Goal: Task Accomplishment & Management: Use online tool/utility

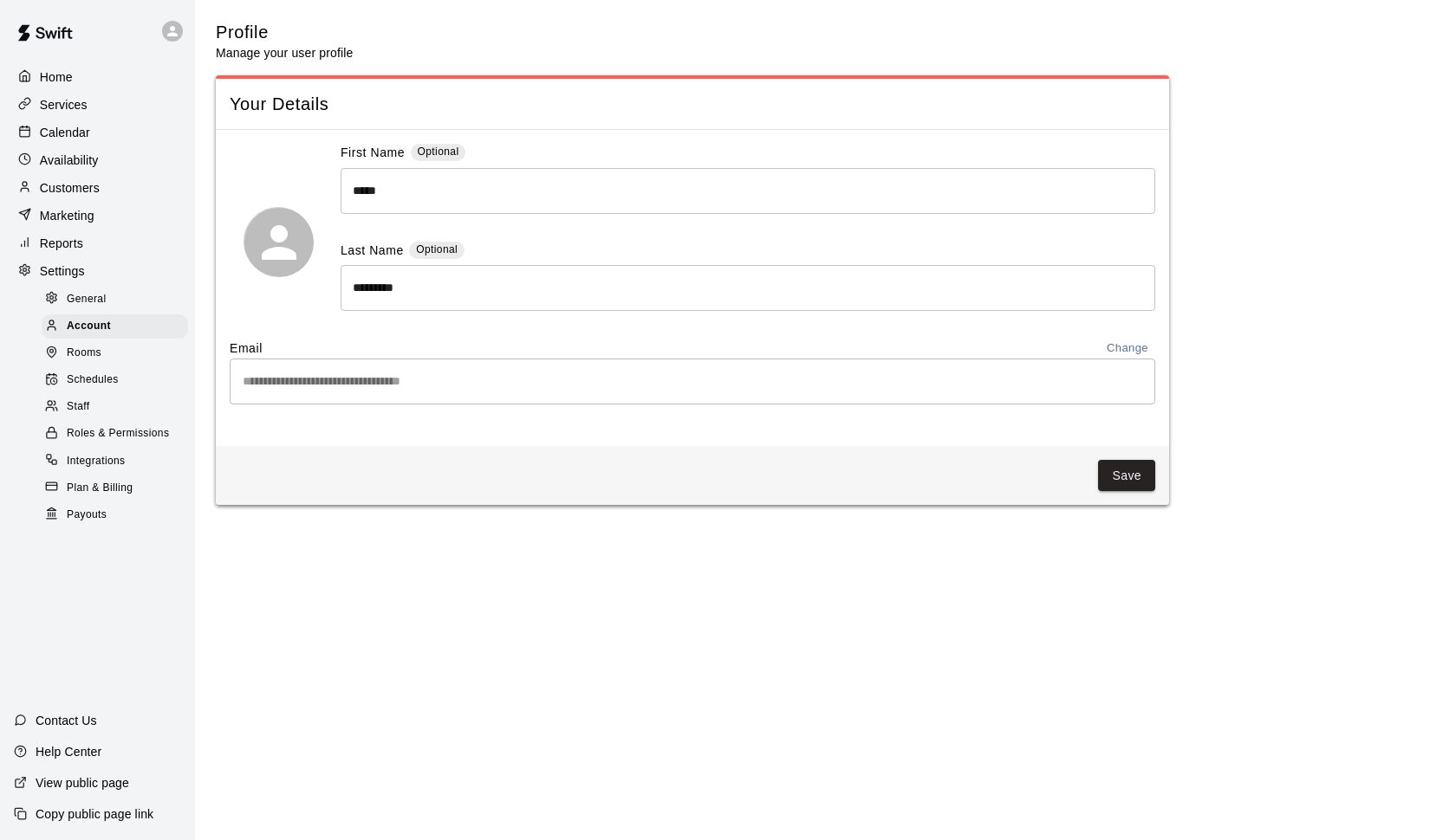
click at [95, 507] on span "Payouts" at bounding box center [87, 516] width 40 height 18
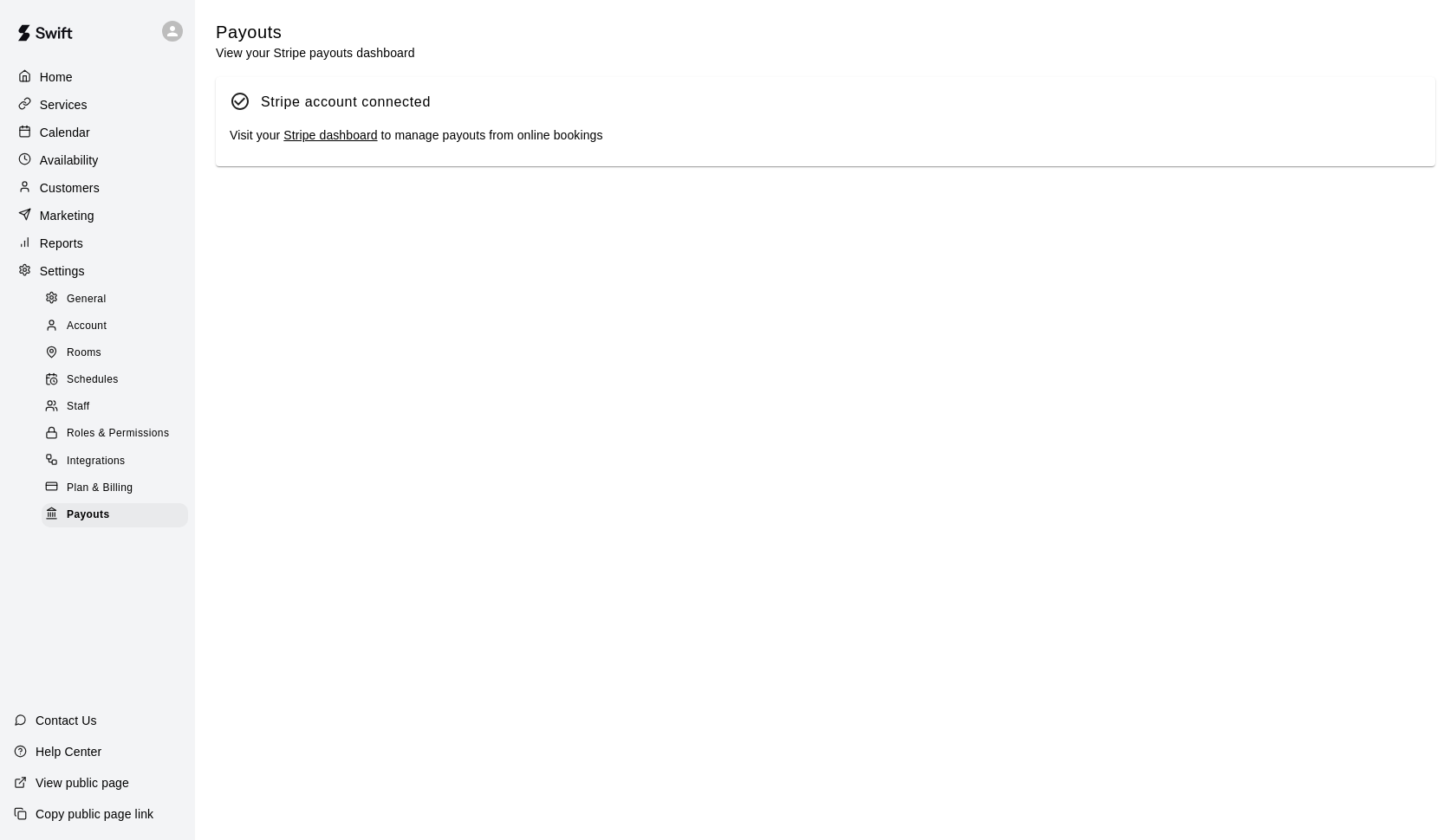
click at [107, 401] on div "Staff" at bounding box center [115, 406] width 147 height 24
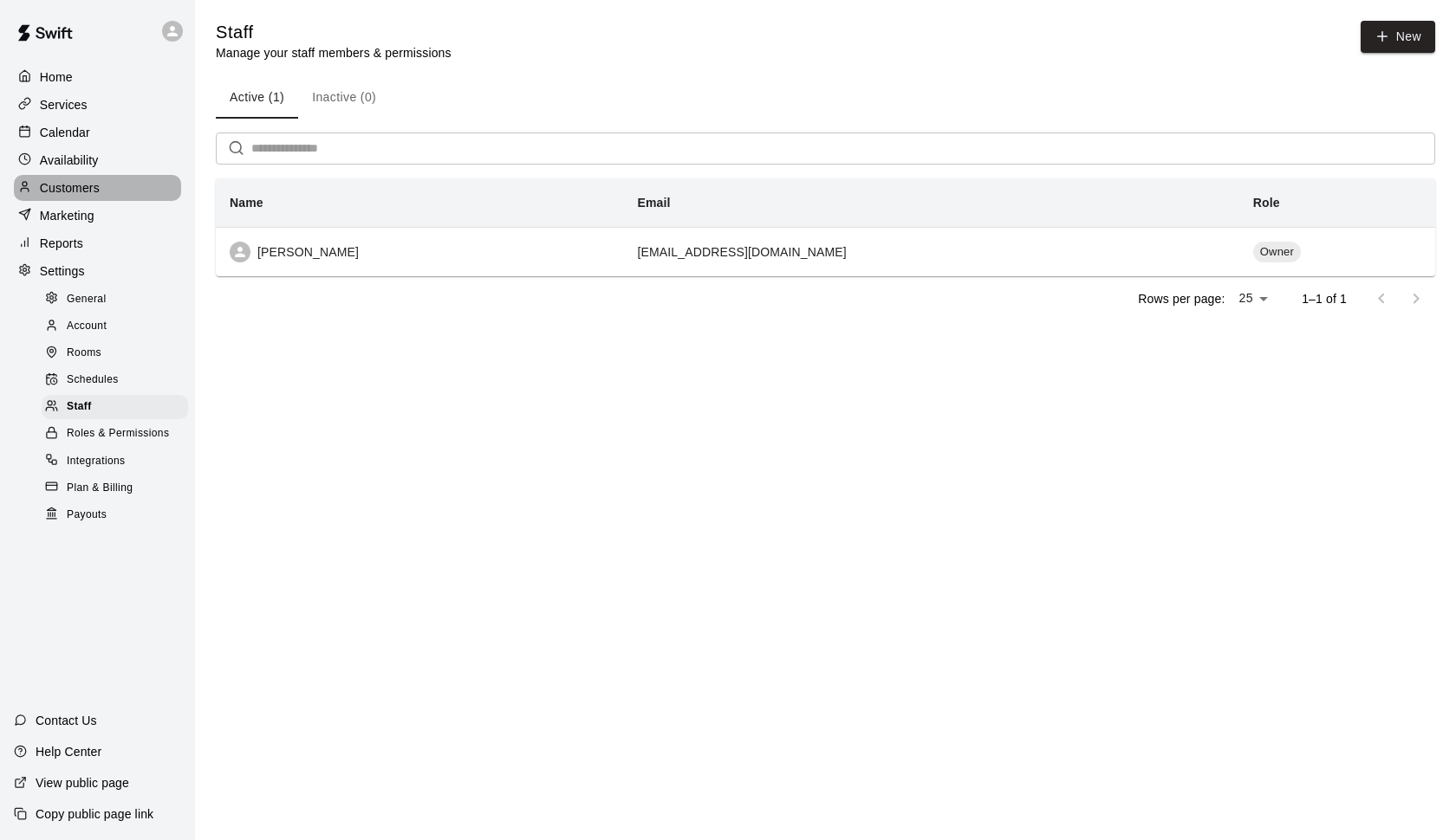
click at [85, 185] on p "Customers" at bounding box center [70, 188] width 60 height 18
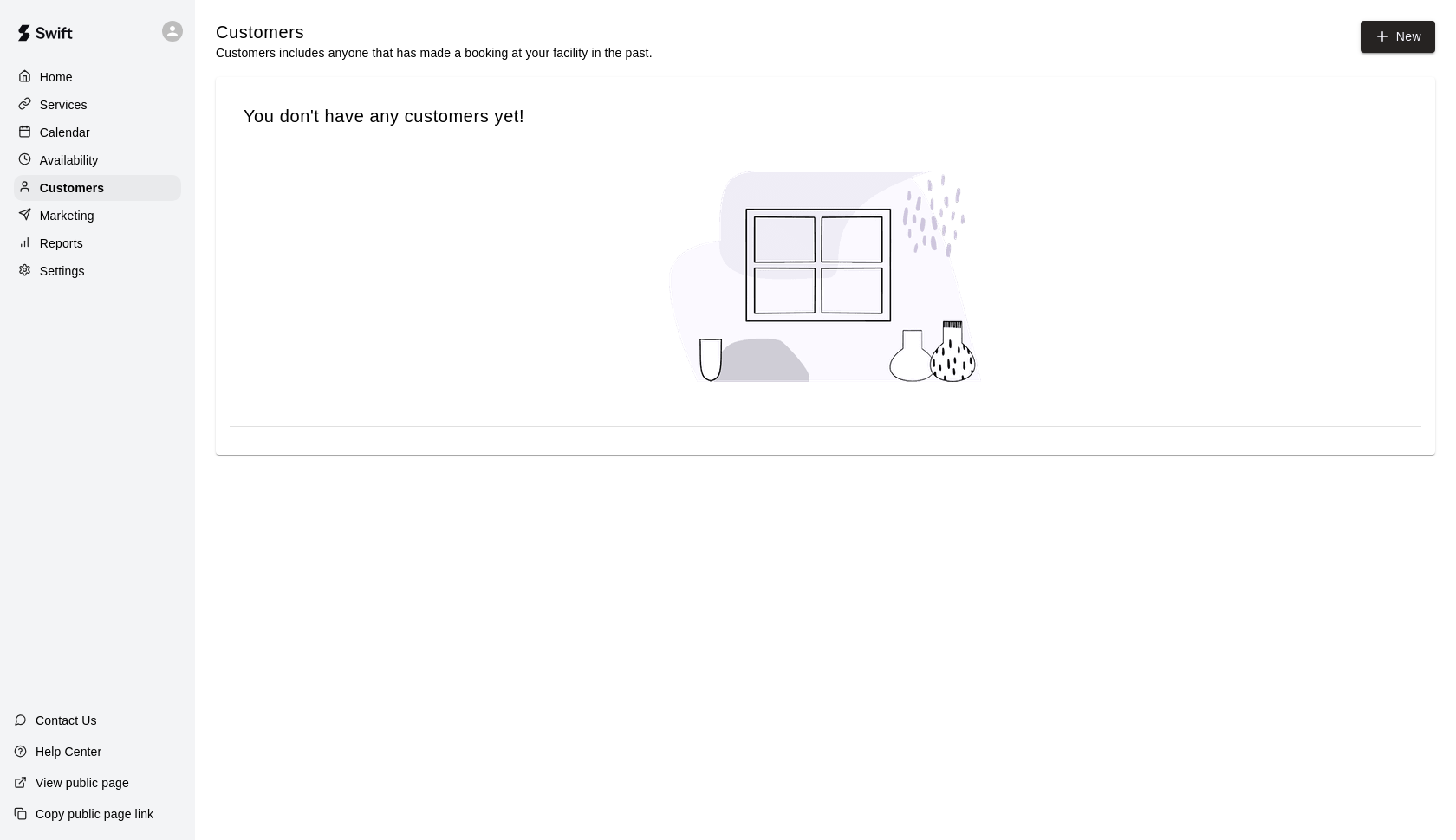
click at [62, 64] on div "Home" at bounding box center [97, 77] width 167 height 26
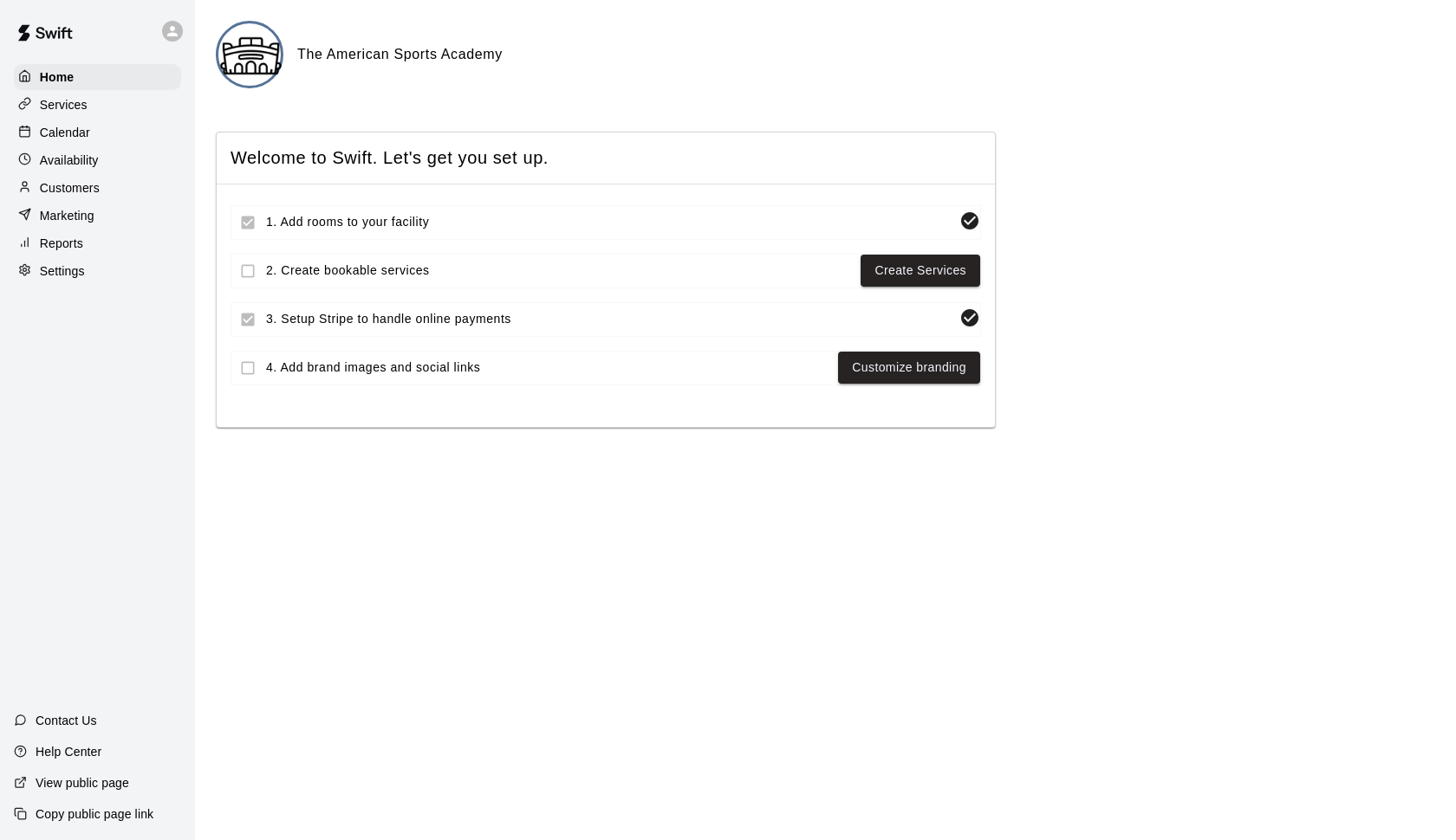
click at [67, 117] on div "Home Services Calendar Availability Customers Marketing Reports Settings" at bounding box center [97, 174] width 195 height 223
click at [67, 107] on p "Services" at bounding box center [64, 105] width 48 height 18
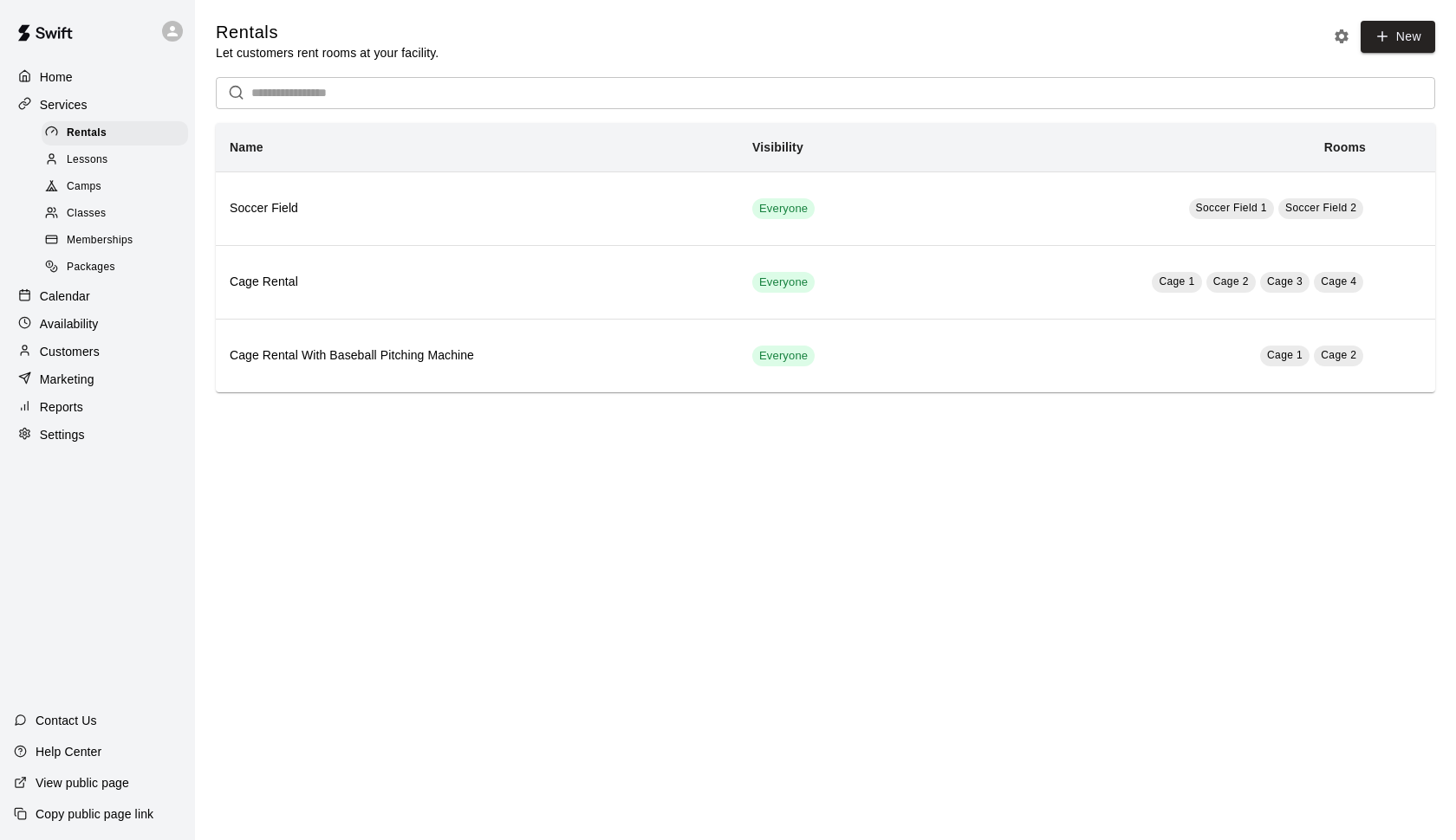
click at [75, 155] on span "Lessons" at bounding box center [87, 161] width 42 height 18
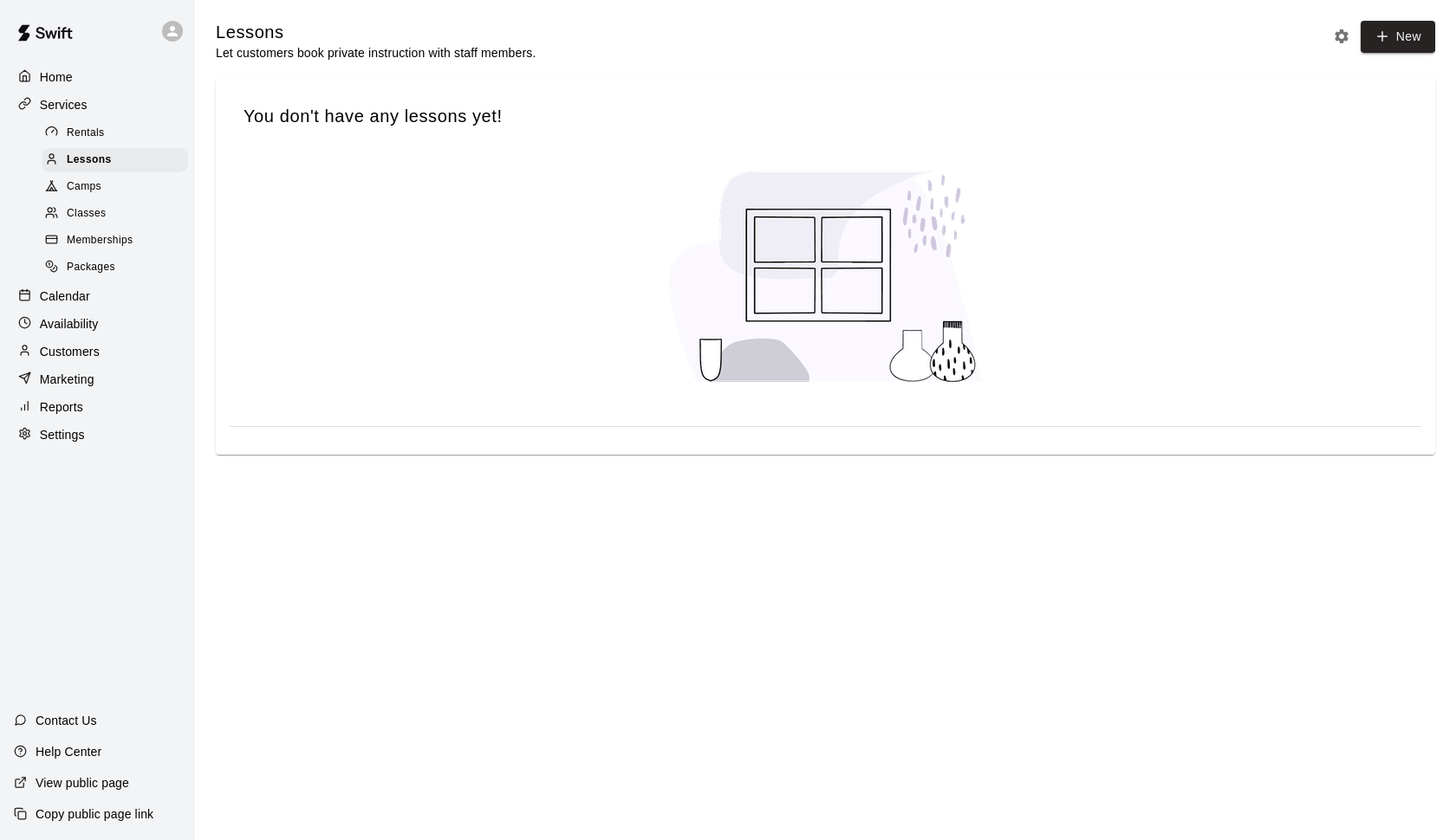
click at [87, 325] on p "Availability" at bounding box center [69, 324] width 59 height 18
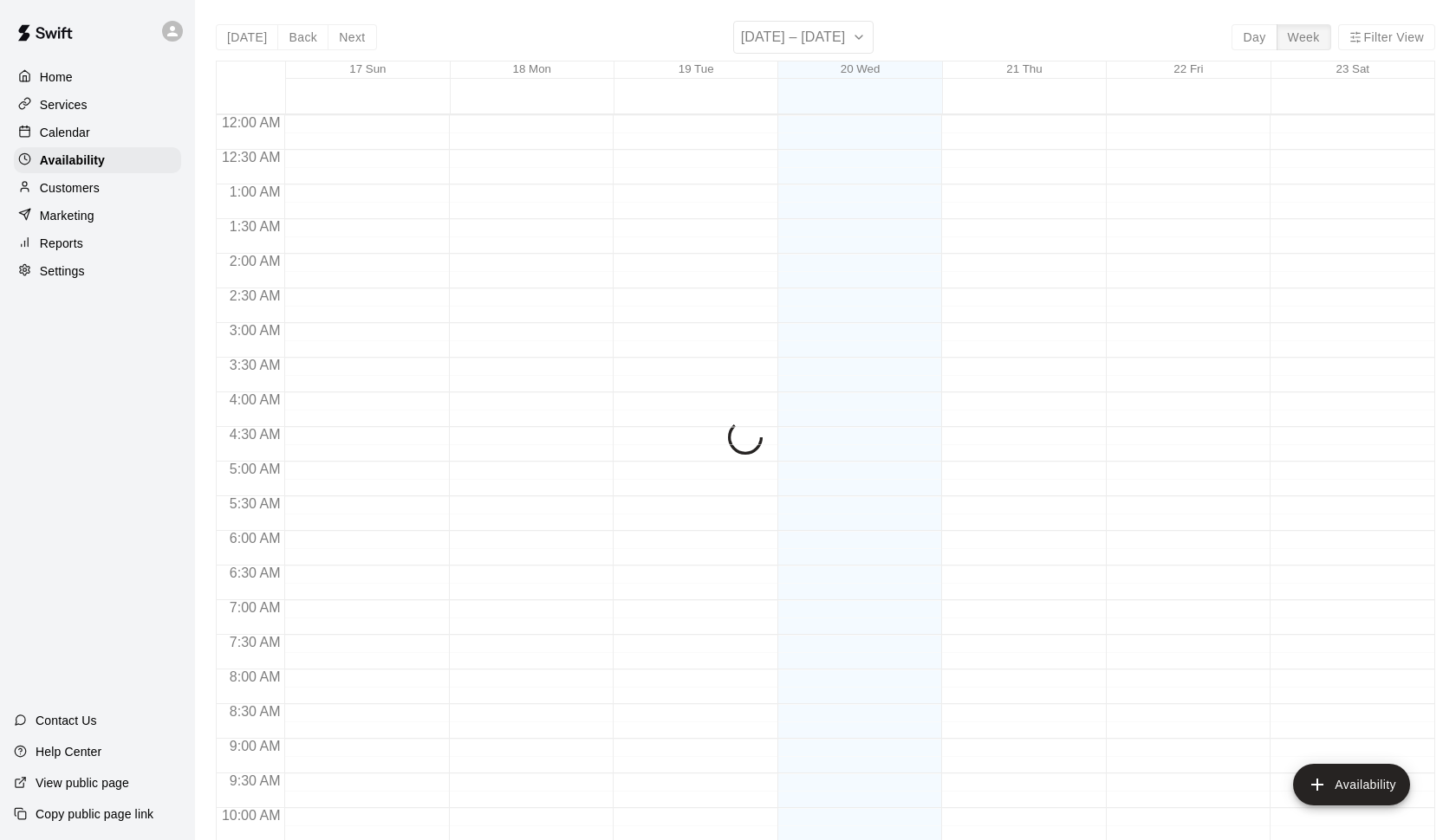
scroll to position [762, 0]
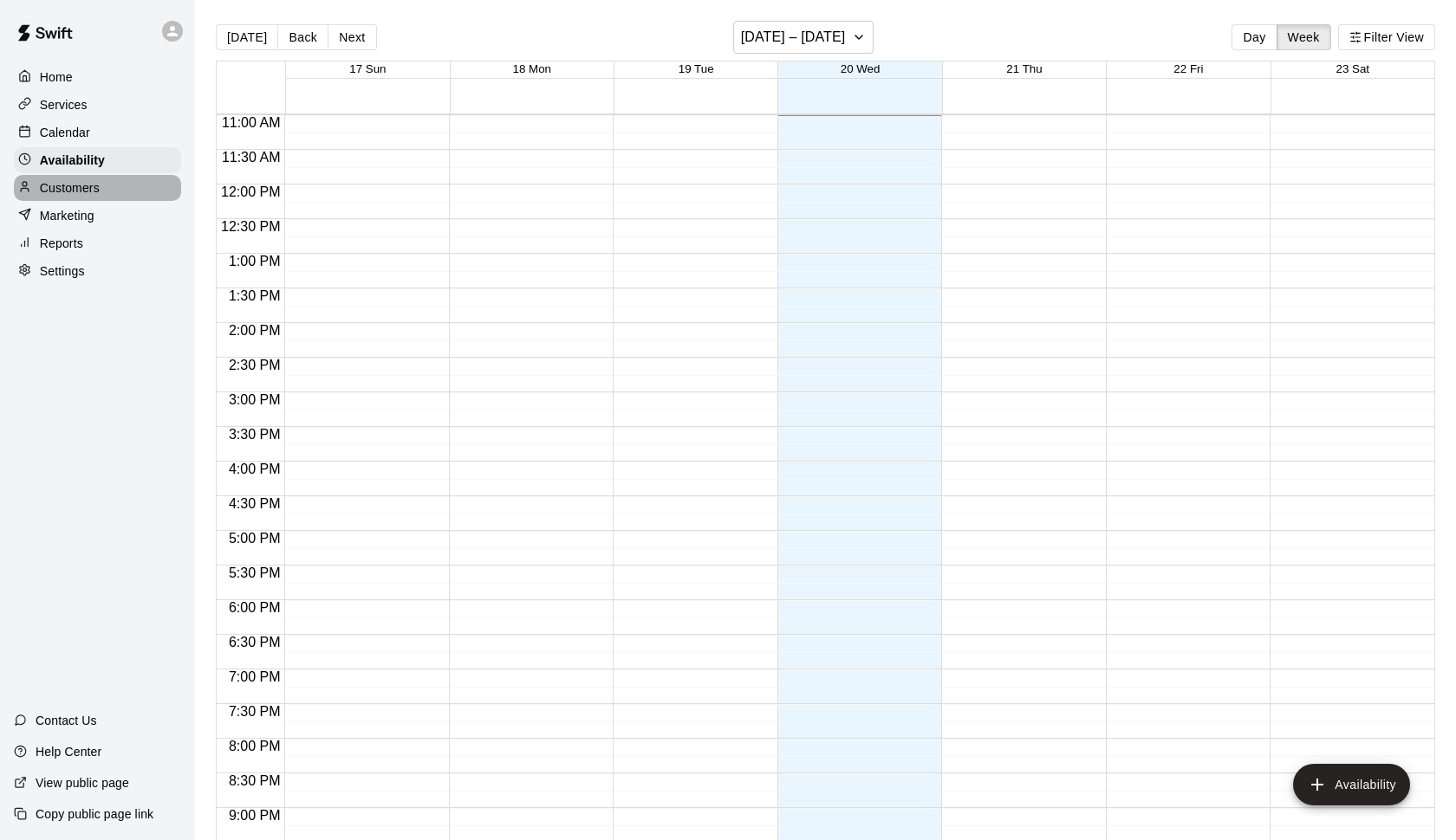
click at [76, 191] on p "Customers" at bounding box center [70, 188] width 60 height 18
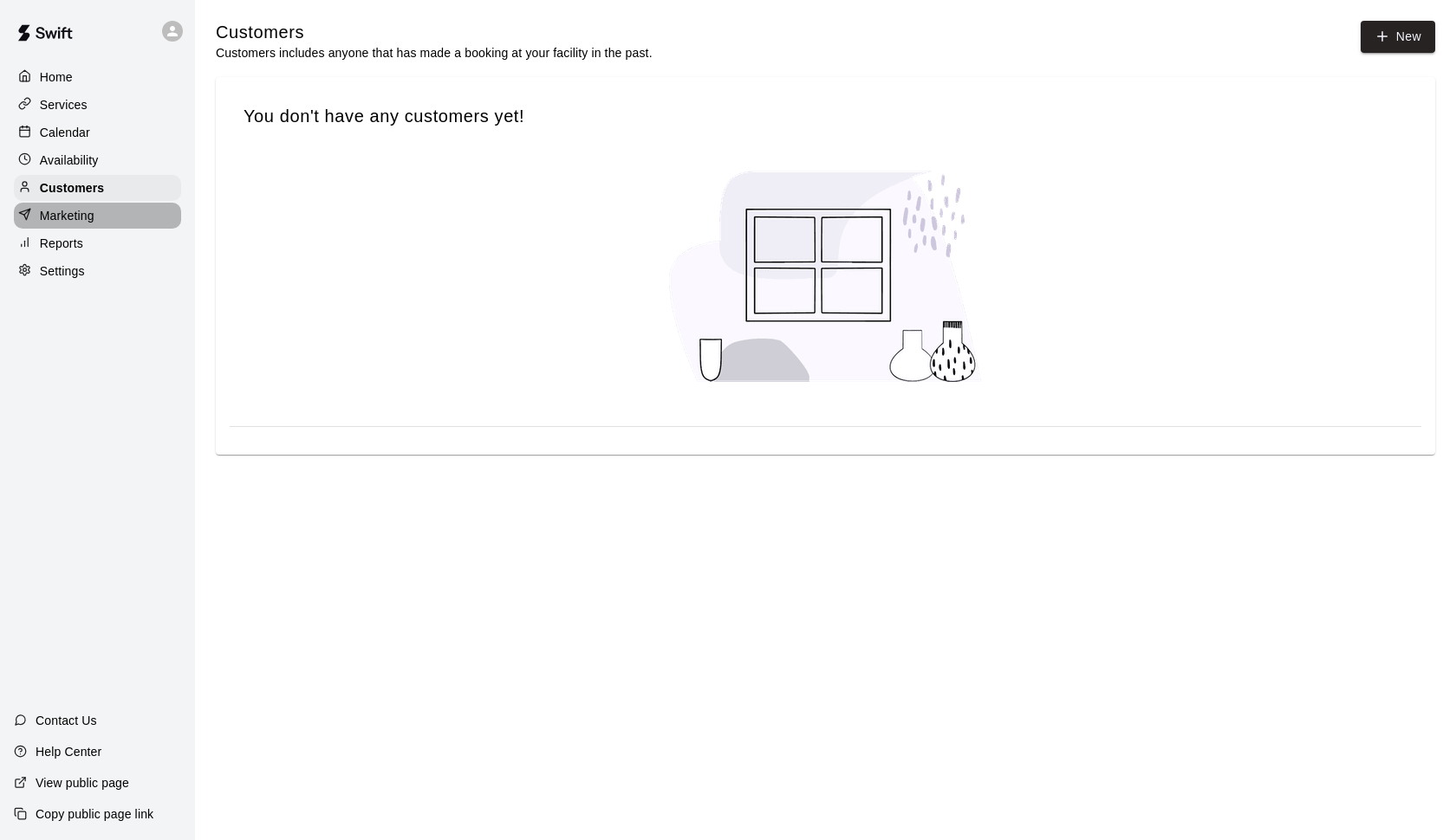
click at [76, 214] on p "Marketing" at bounding box center [67, 216] width 55 height 18
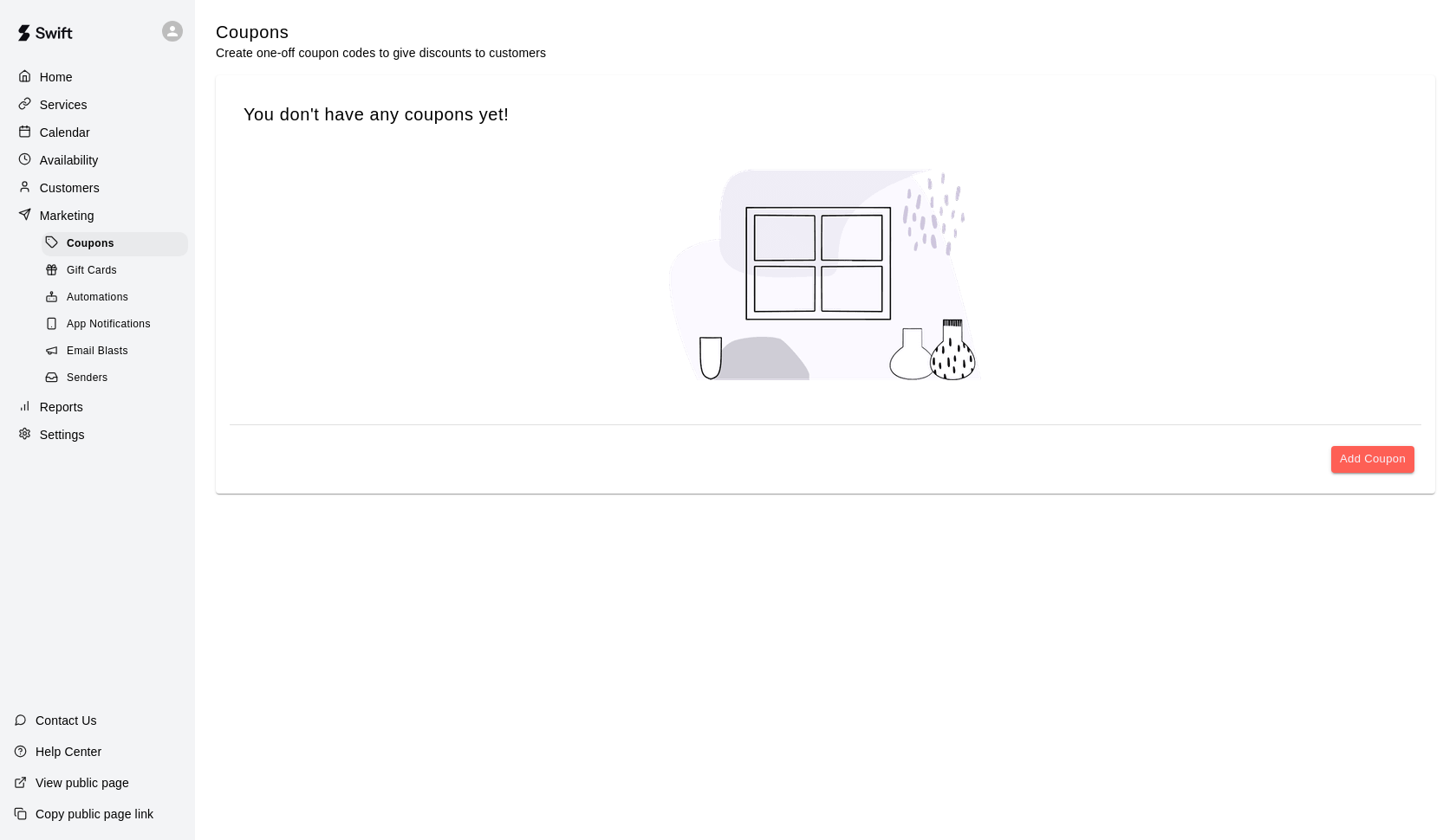
click at [88, 405] on div "Reports" at bounding box center [97, 406] width 167 height 26
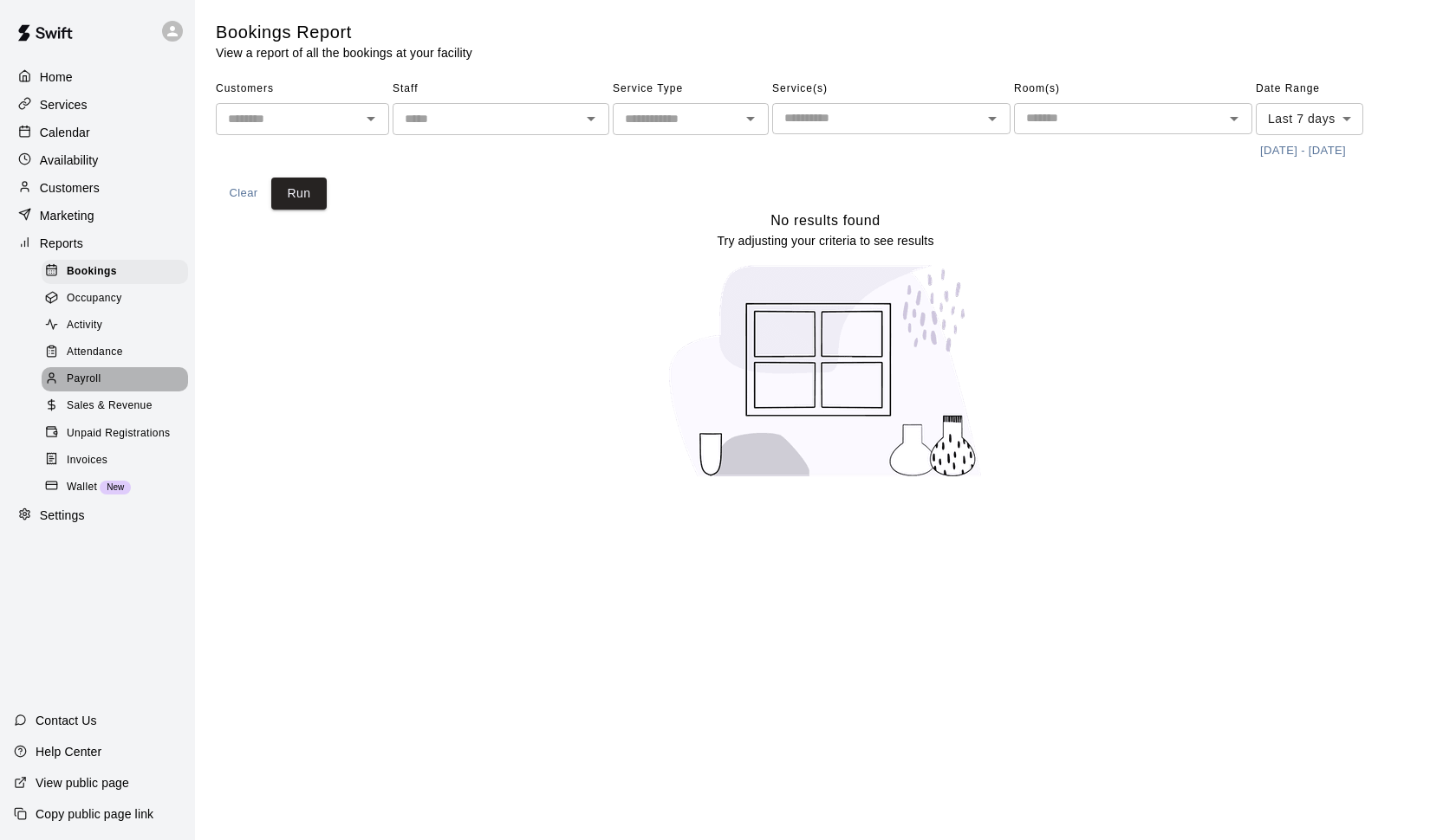
click at [108, 377] on div "Payroll" at bounding box center [115, 379] width 147 height 24
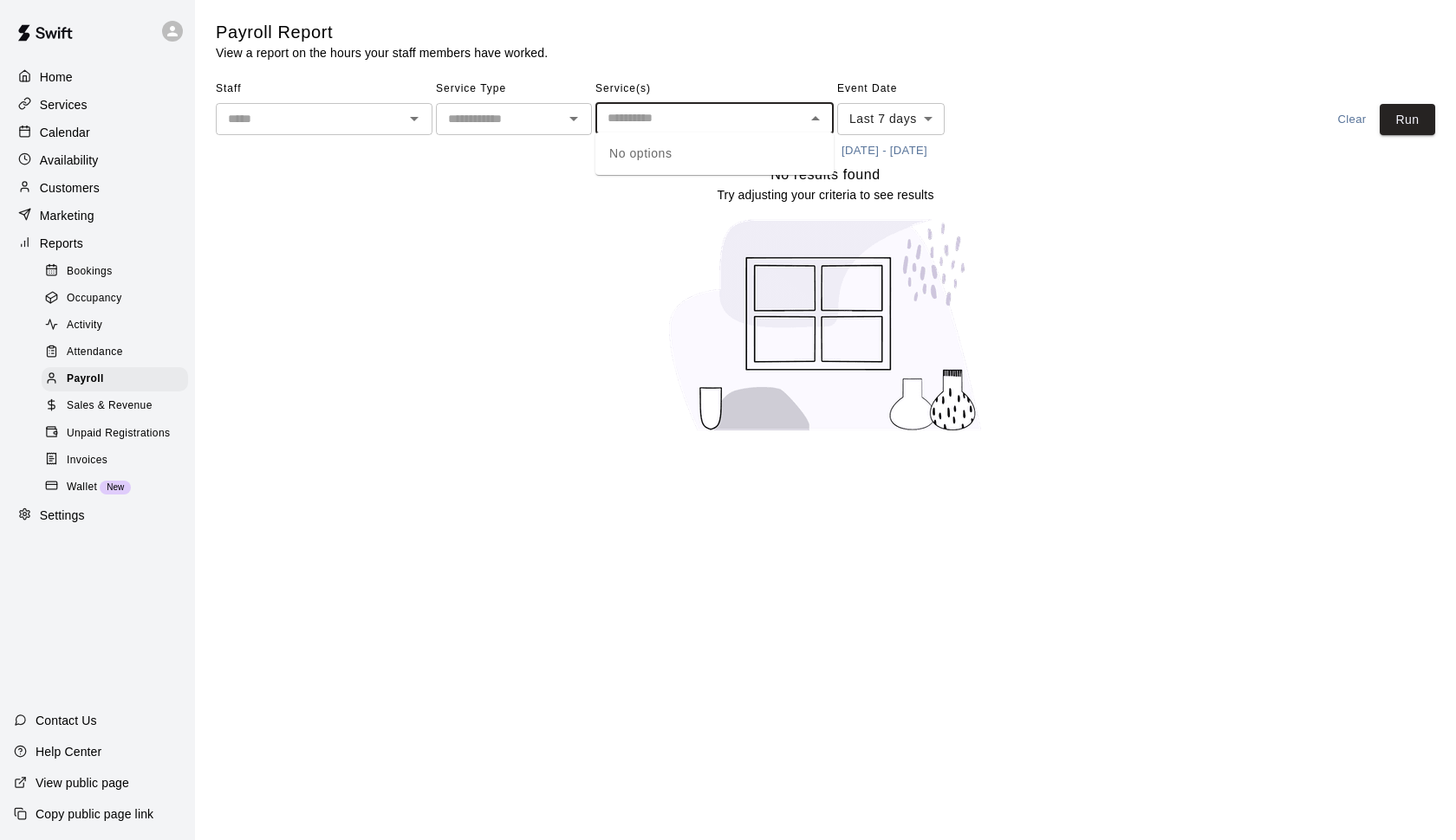
click at [645, 114] on input "text" at bounding box center [701, 118] width 200 height 22
click at [366, 120] on input "text" at bounding box center [309, 119] width 178 height 22
click at [350, 157] on p "David Cannestra" at bounding box center [308, 156] width 102 height 18
type input "**********"
click at [491, 99] on span "Service Type" at bounding box center [513, 88] width 156 height 27
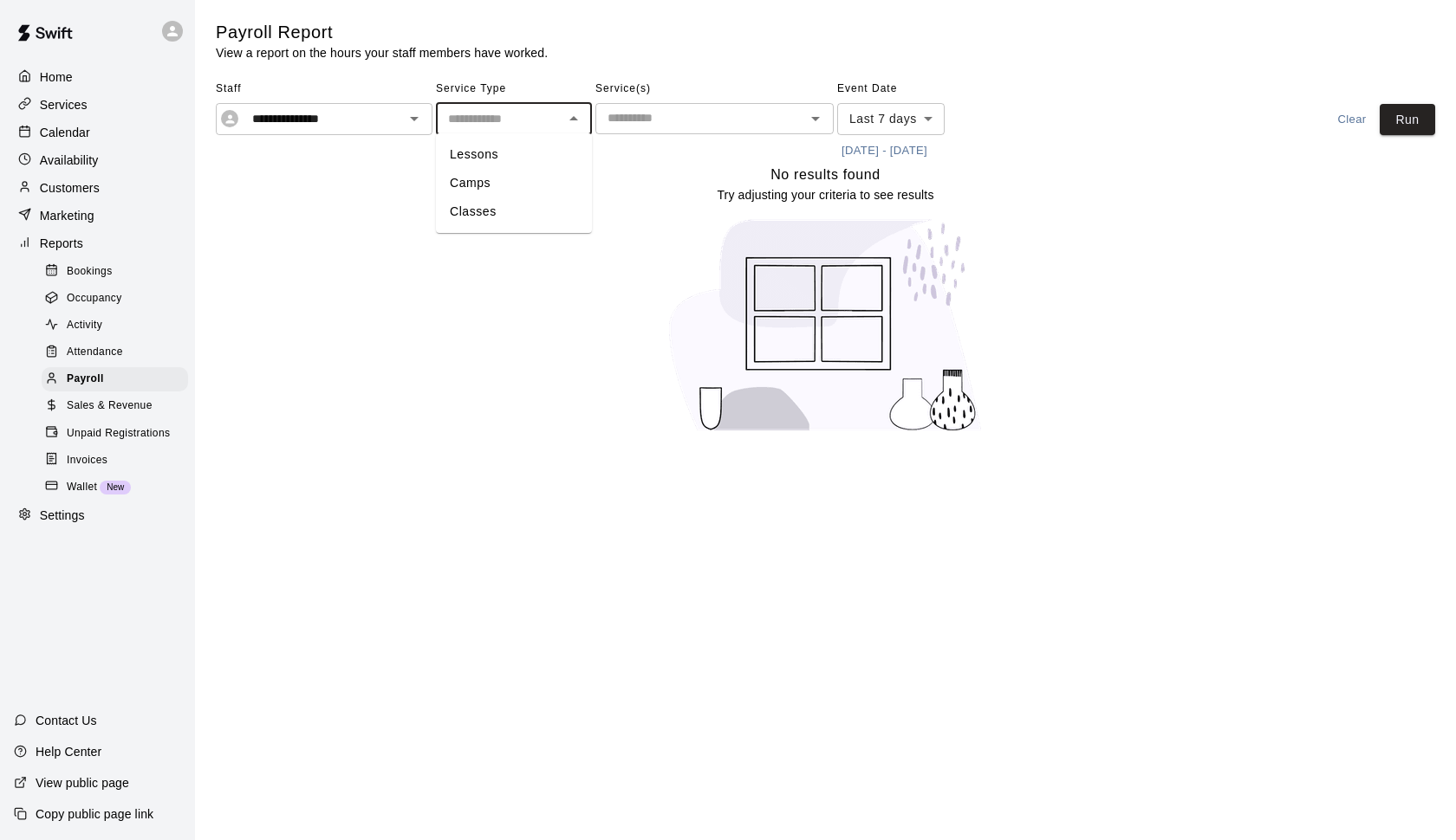
click at [491, 112] on input "text" at bounding box center [499, 119] width 117 height 22
click at [477, 316] on div "No results found Try adjusting your criteria to see results" at bounding box center [825, 305] width 1219 height 284
